Goal: Share content

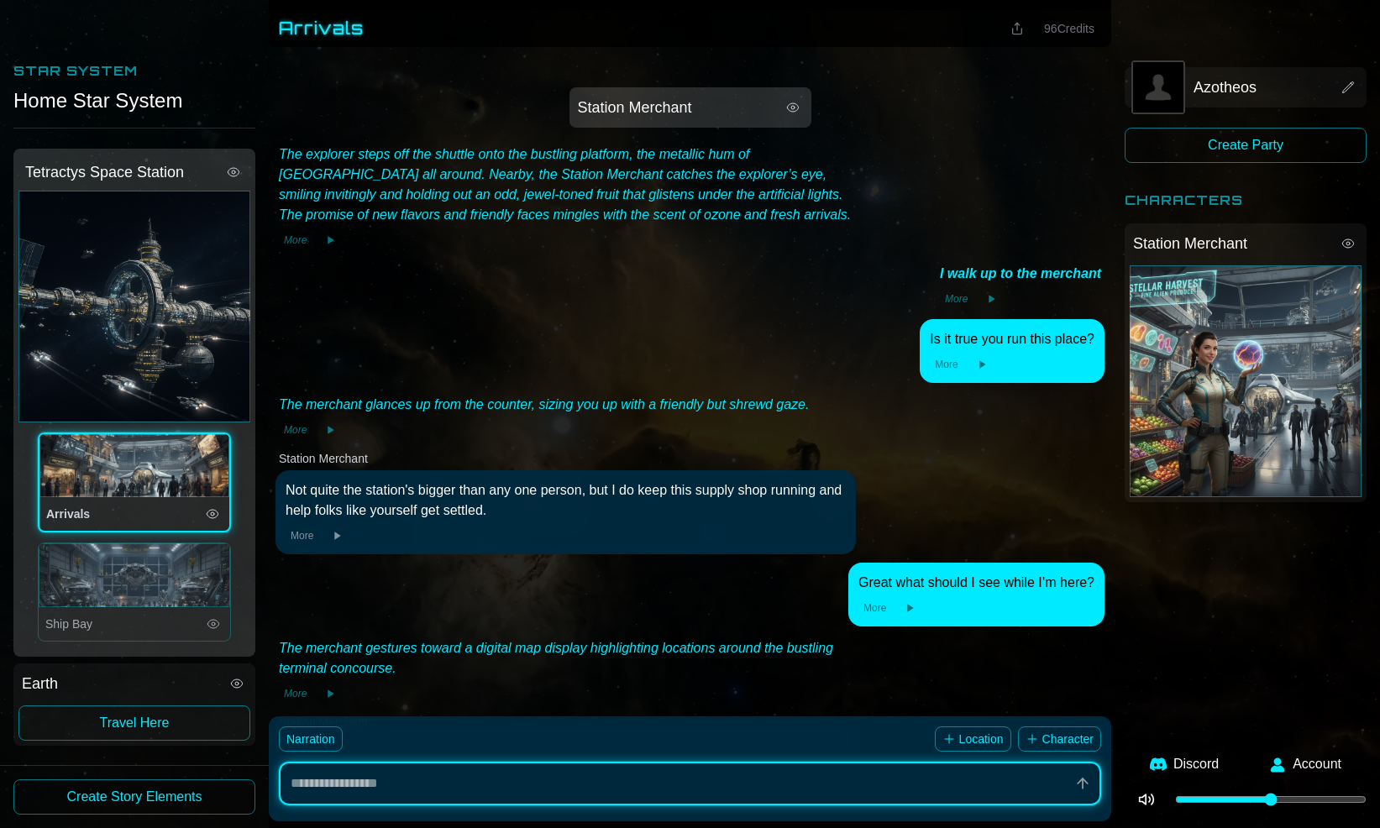
click at [1017, 27] on icon at bounding box center [1017, 28] width 13 height 13
type textarea "*"
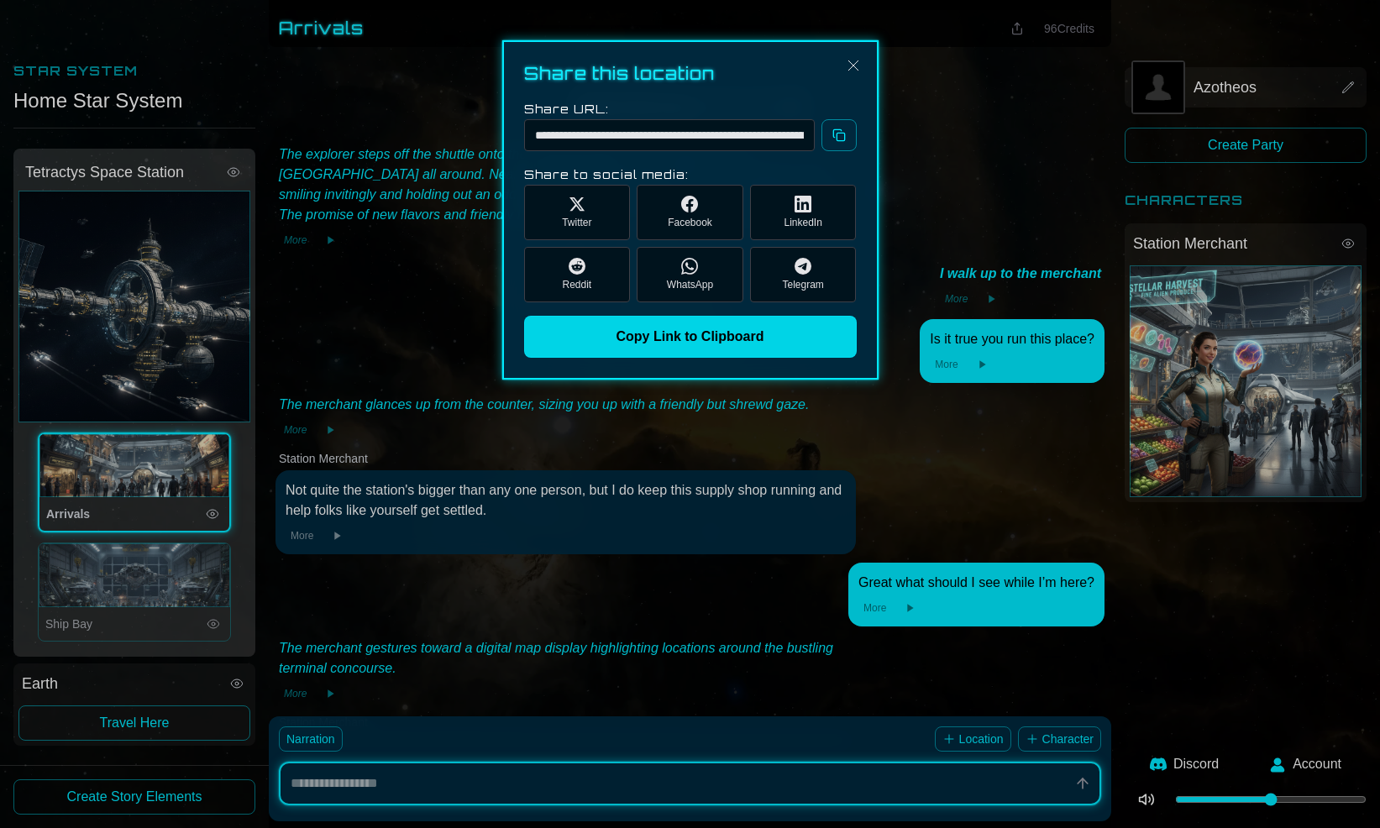
click at [732, 339] on button "Copy Link to Clipboard" at bounding box center [690, 337] width 333 height 42
click at [853, 56] on img "Close" at bounding box center [853, 65] width 20 height 20
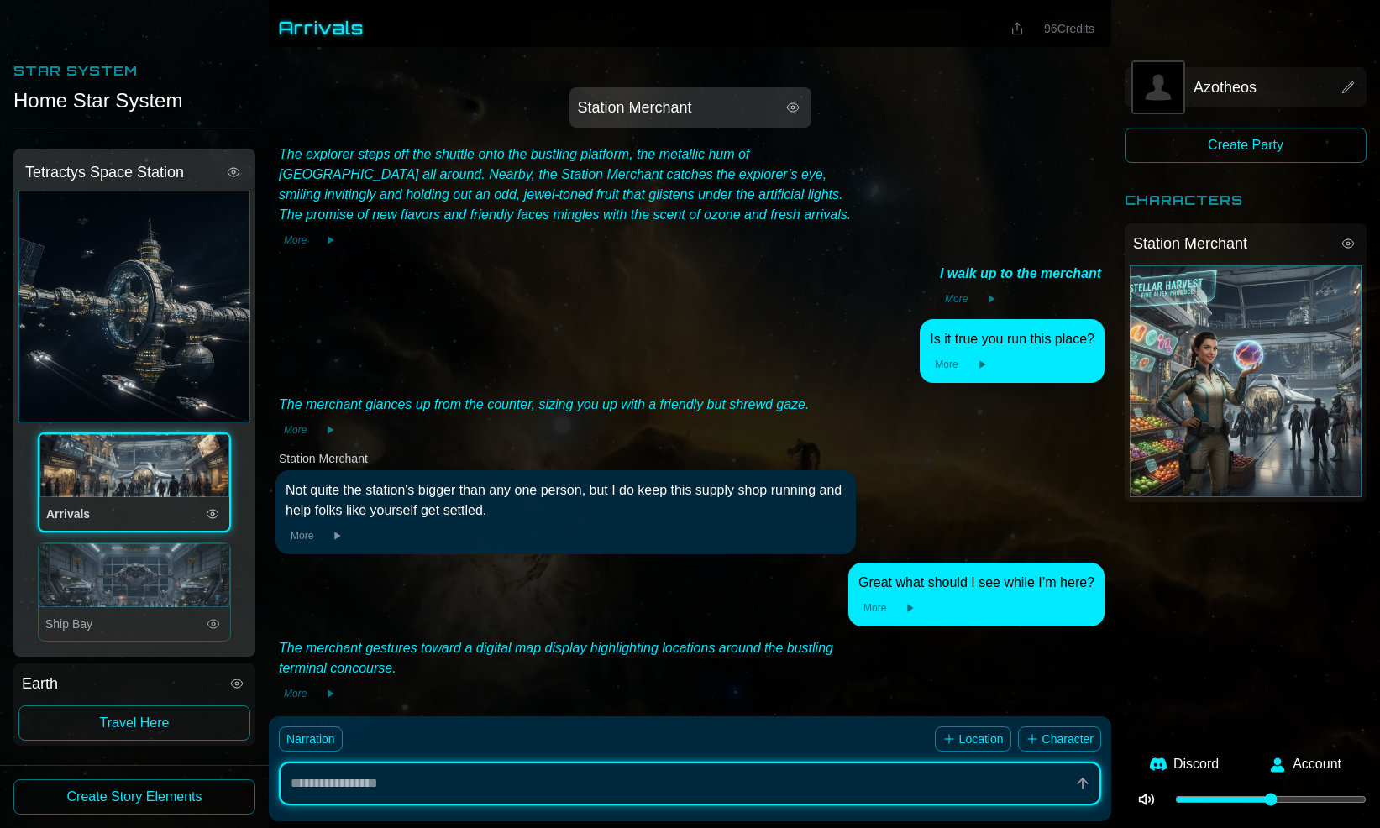
click at [549, 402] on div "The merchant glances up from the counter, sizing you up with a friendly but shr…" at bounding box center [544, 405] width 530 height 20
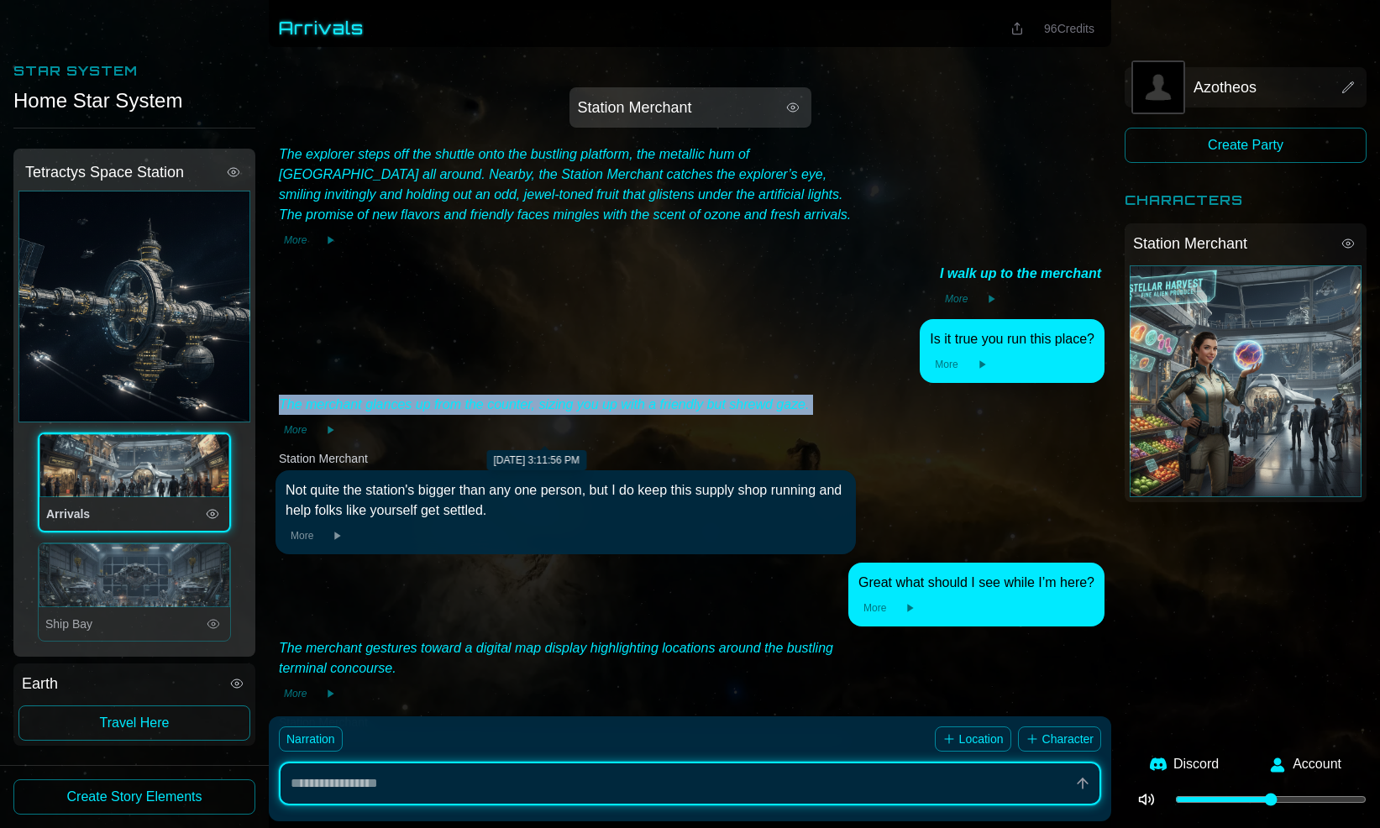
click at [549, 402] on div "The merchant glances up from the counter, sizing you up with a friendly but shr…" at bounding box center [544, 405] width 530 height 20
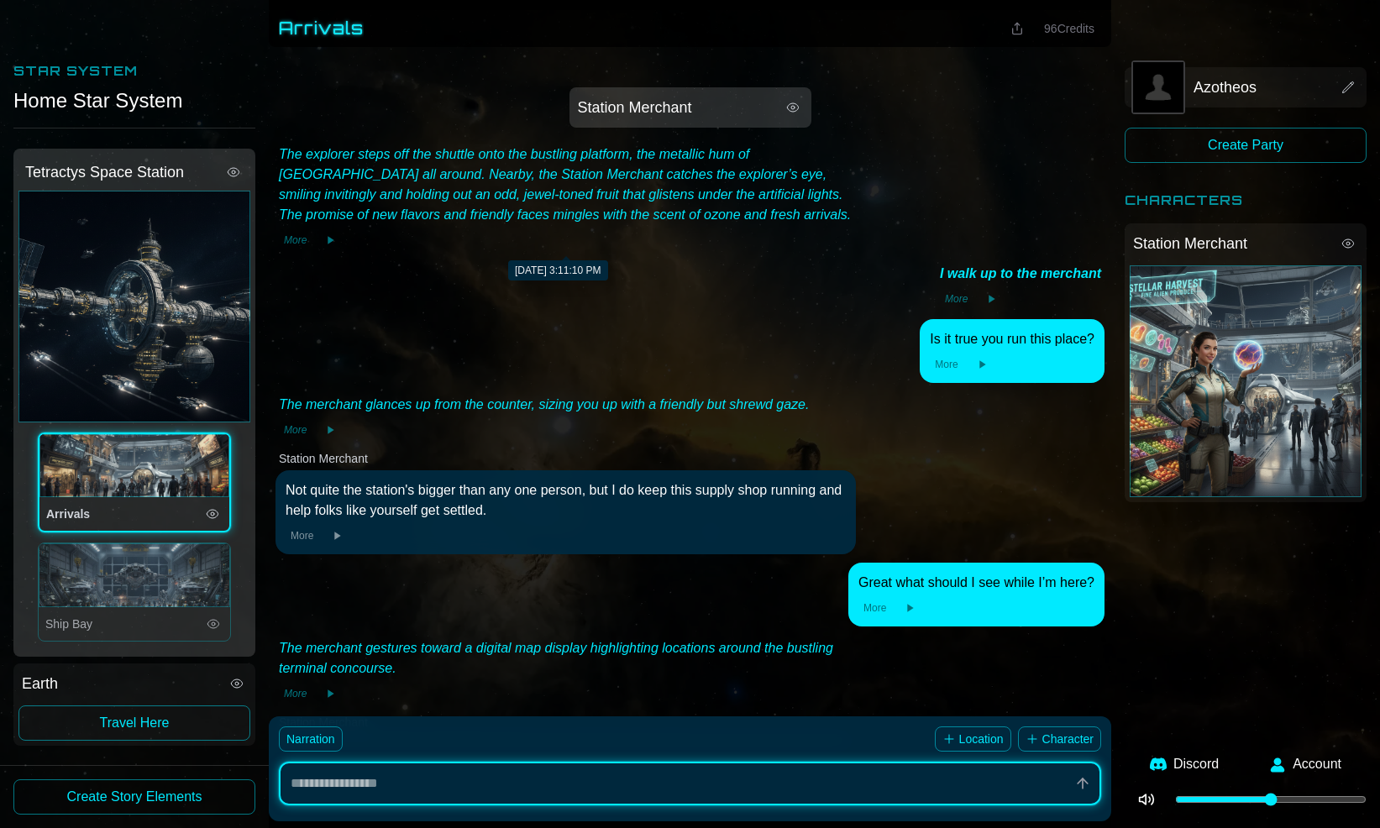
type textarea "*"
